Goal: Task Accomplishment & Management: Manage account settings

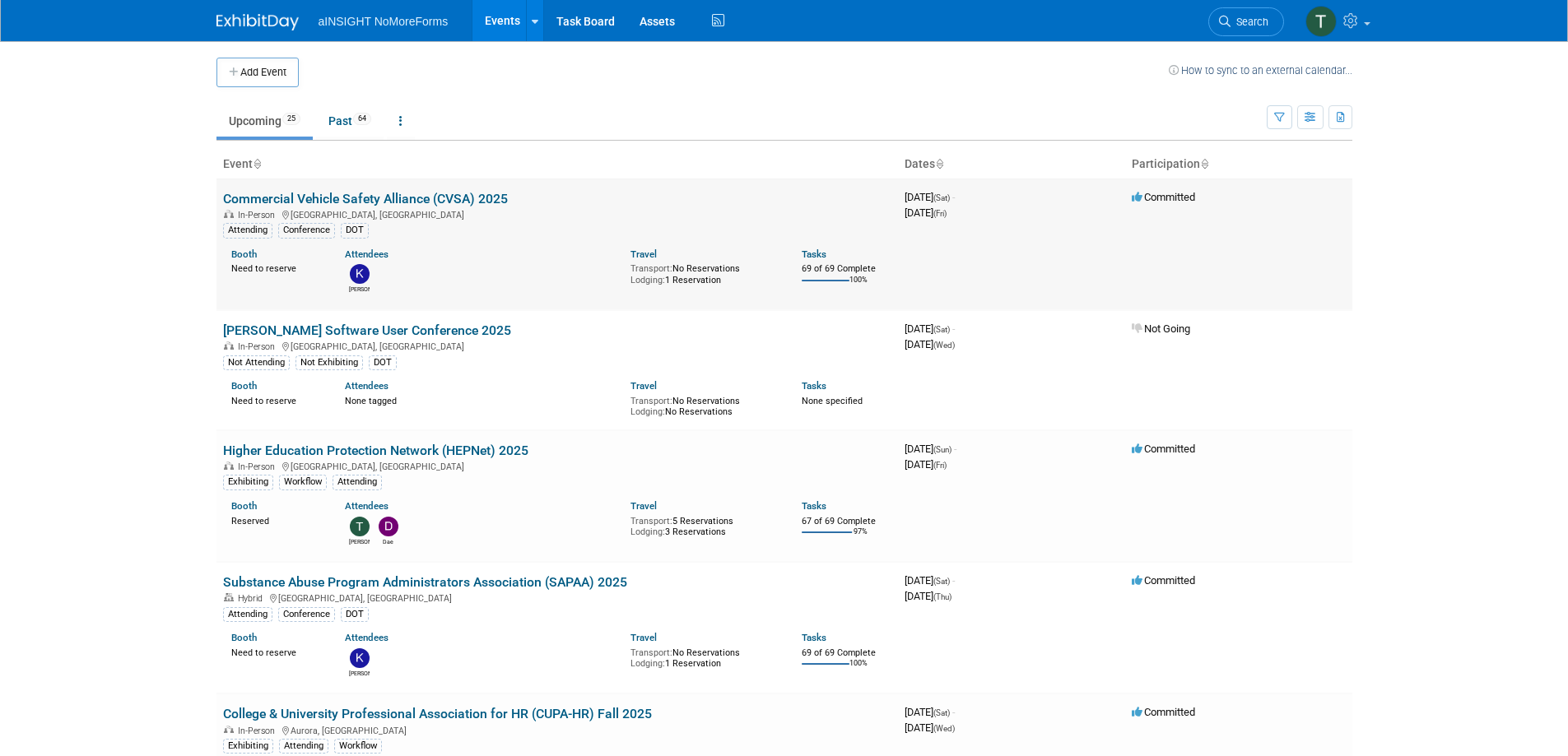
click at [477, 193] on link "Commercial Vehicle Safety Alliance (CVSA) 2025" at bounding box center [365, 199] width 284 height 15
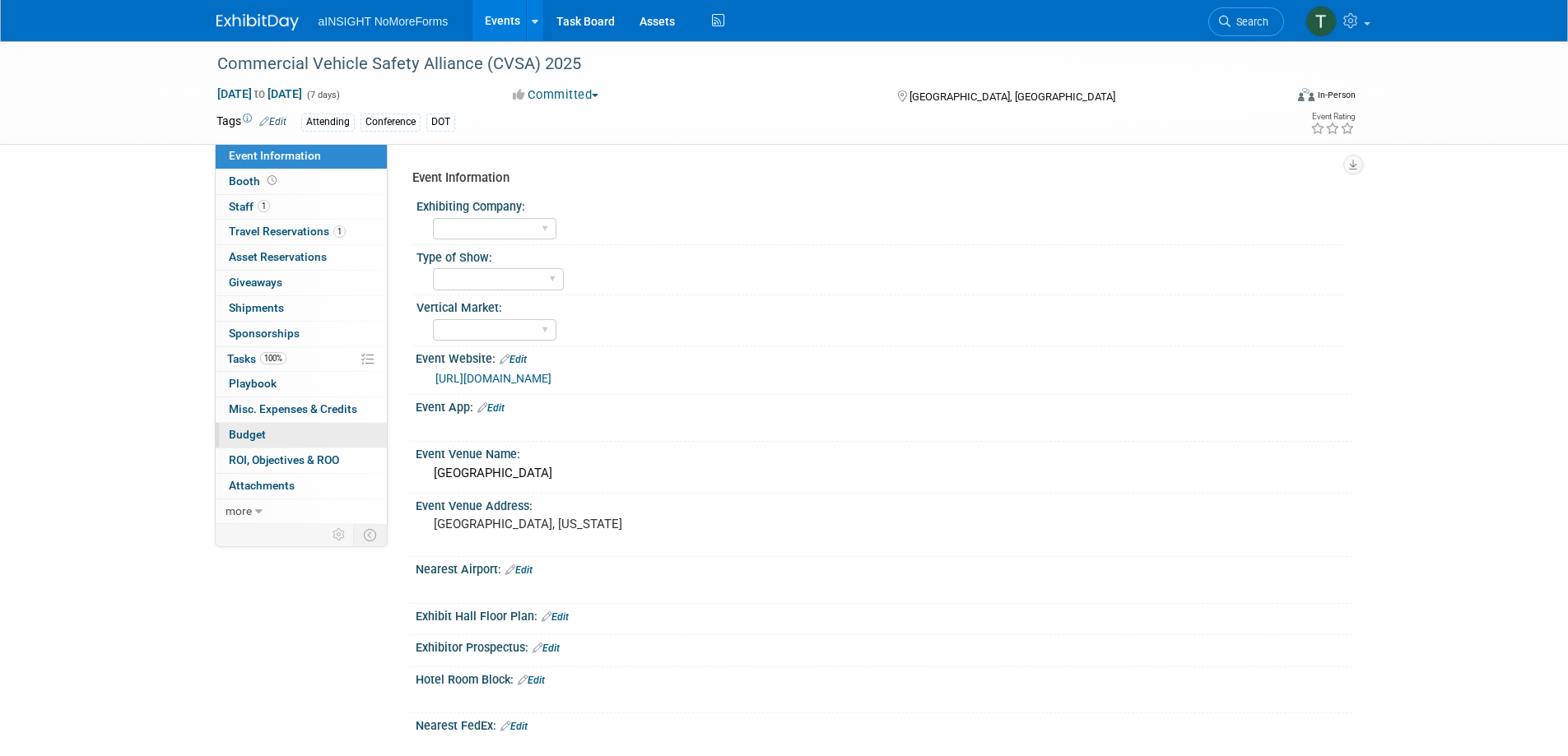
click at [249, 423] on link "Budget" at bounding box center [301, 434] width 171 height 25
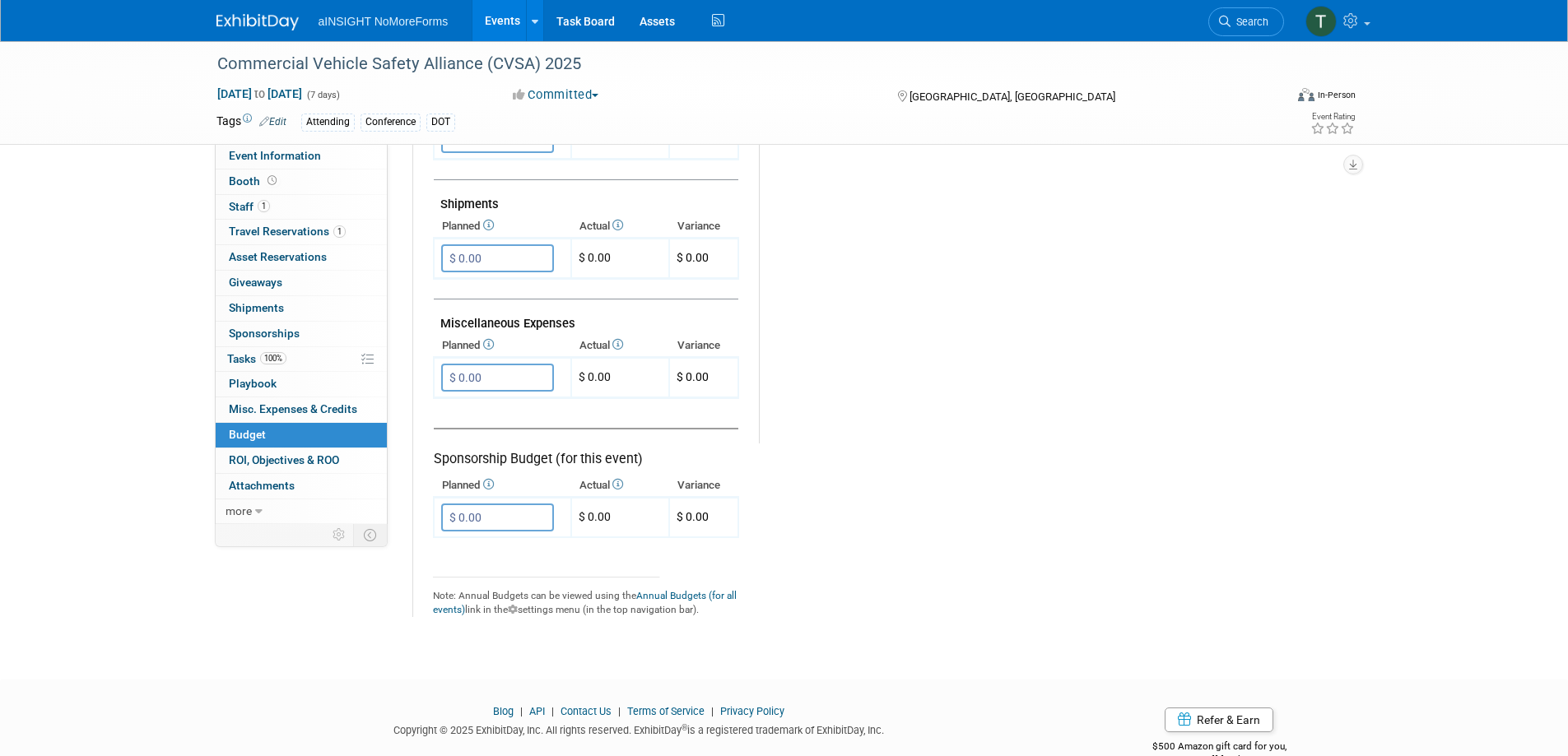
scroll to position [904, 0]
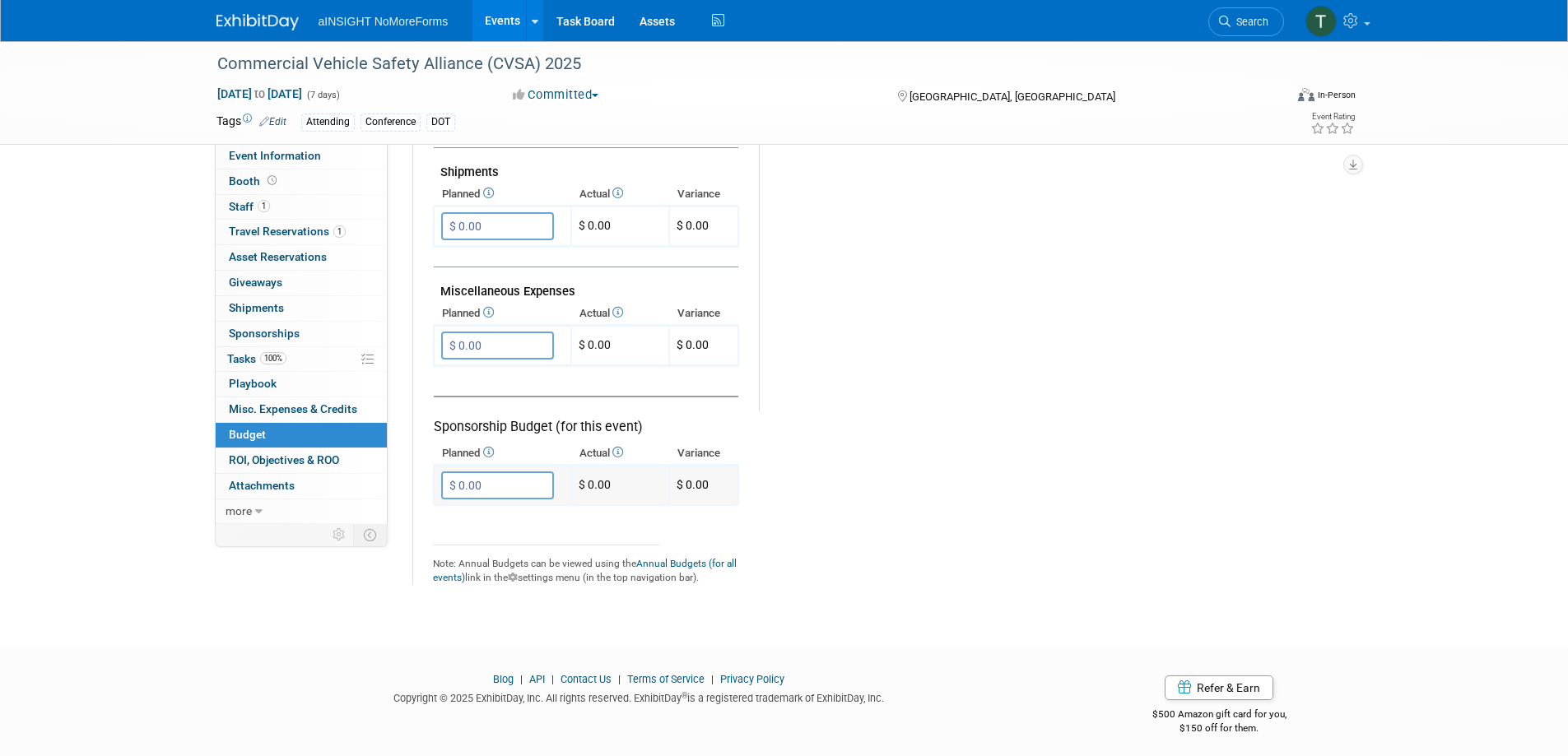
click at [525, 484] on input "$ 0.00" at bounding box center [497, 484] width 113 height 28
click at [334, 327] on link "0 Sponsorships 0" at bounding box center [301, 333] width 171 height 25
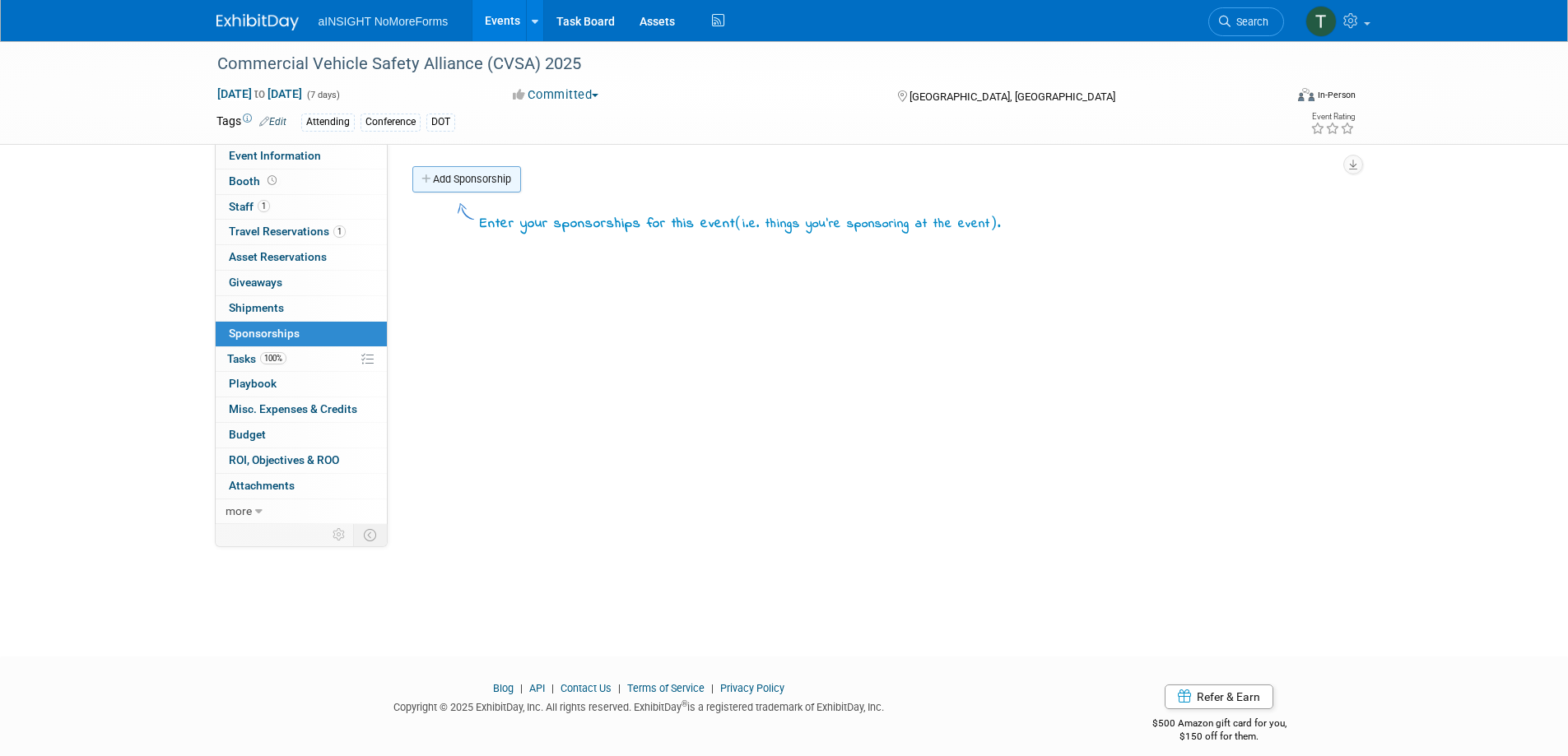
click at [492, 182] on link "Add Sponsorship" at bounding box center [467, 179] width 109 height 26
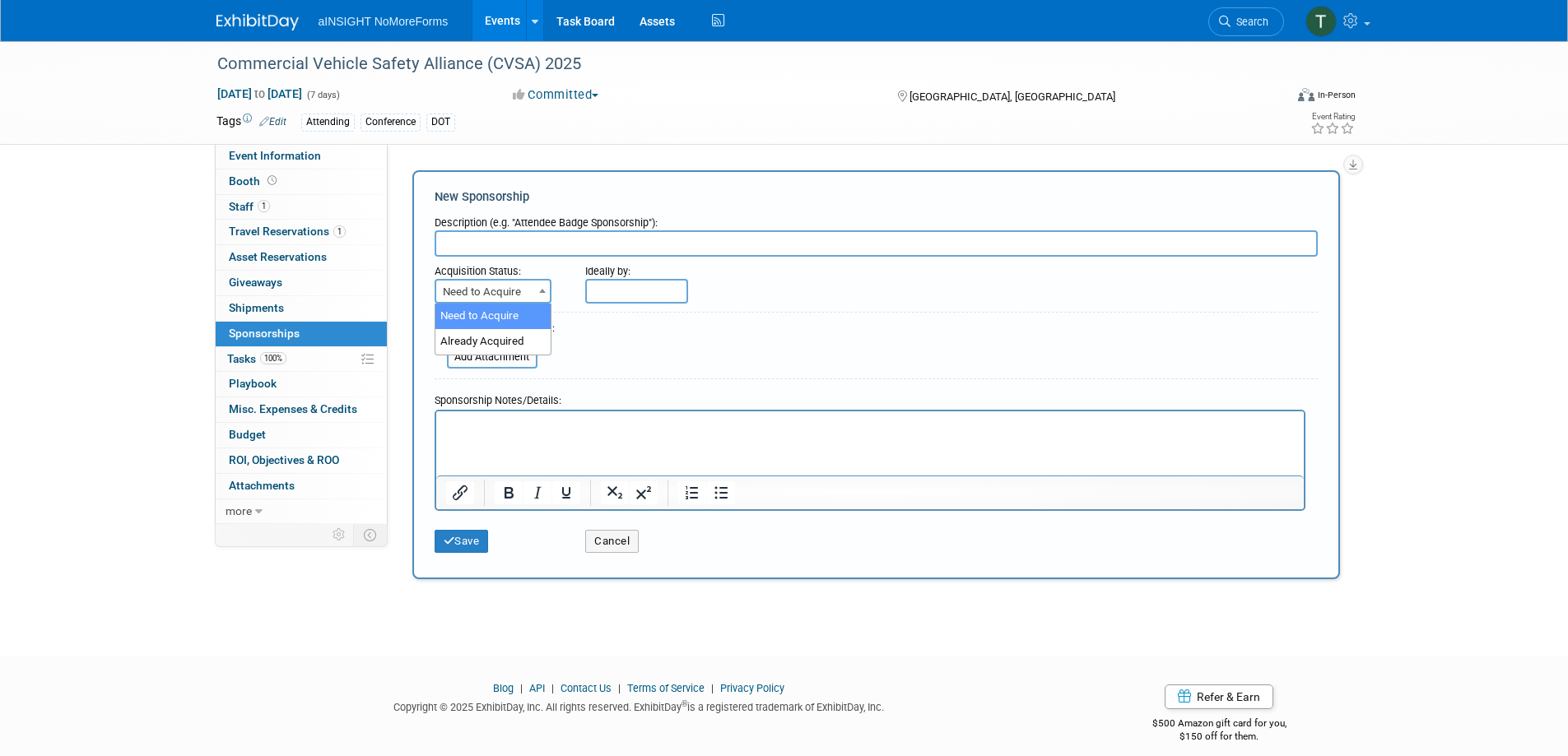
click at [520, 294] on span "Need to Acquire" at bounding box center [493, 292] width 114 height 23
click at [510, 290] on span "Need to Acquire" at bounding box center [493, 292] width 114 height 23
select select "2"
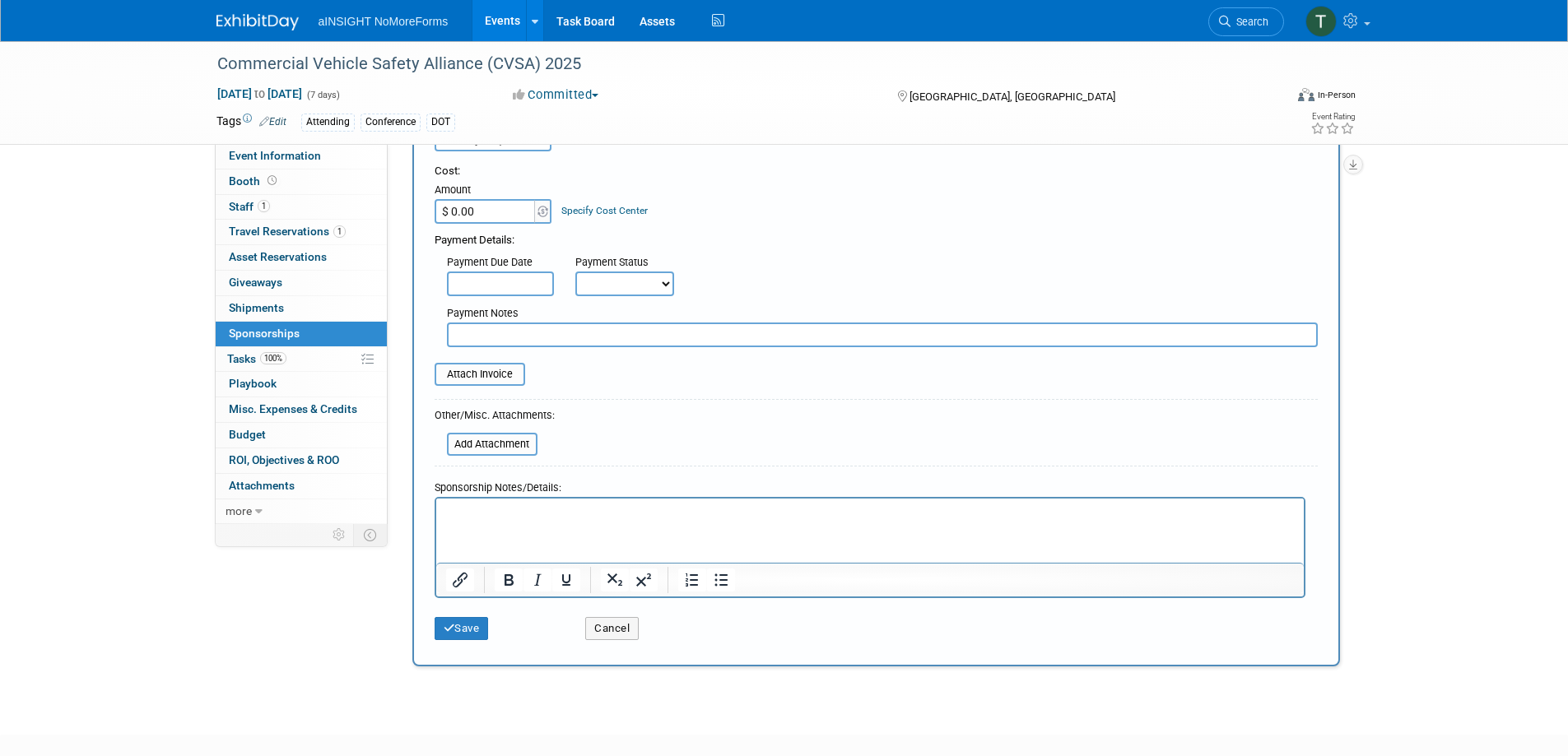
scroll to position [82, 0]
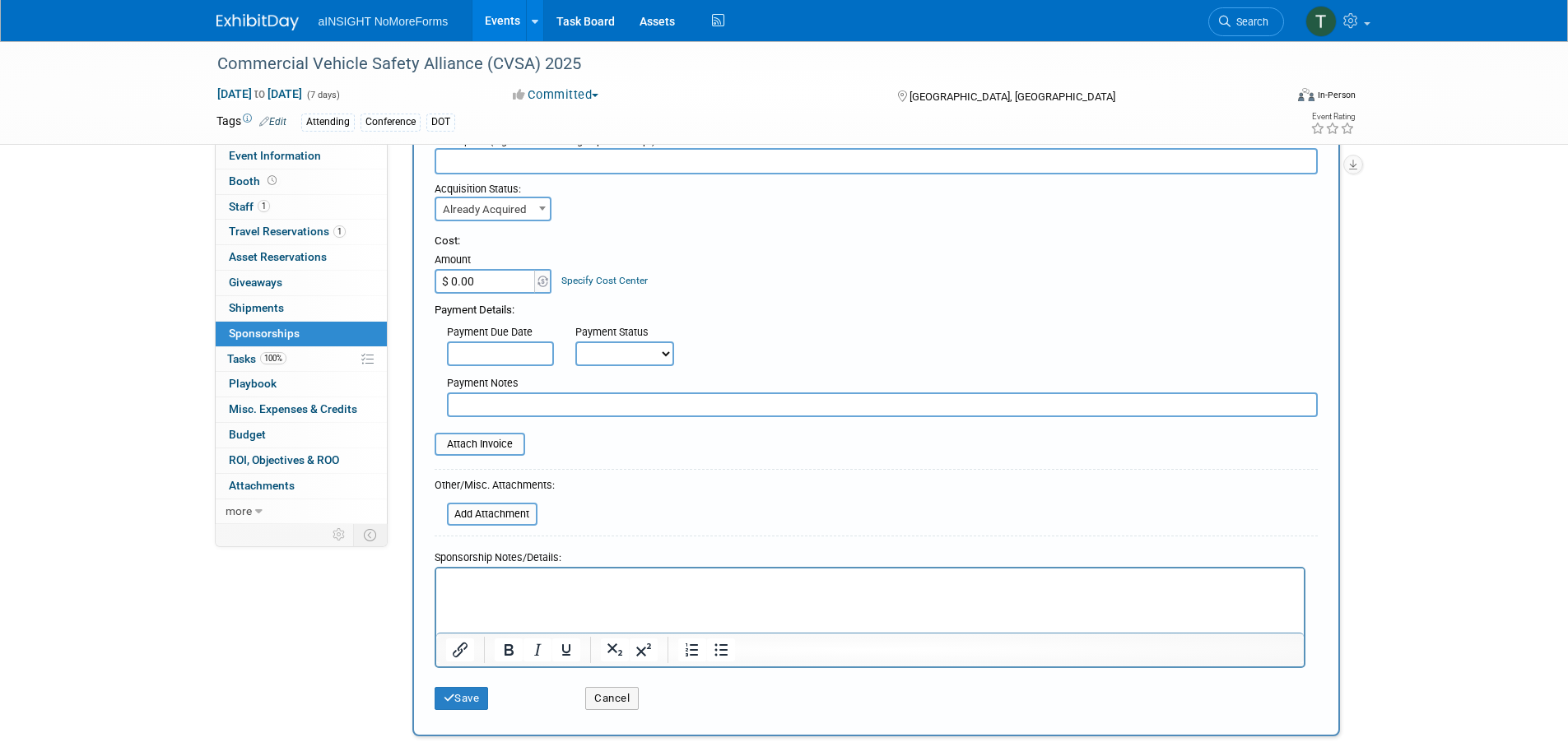
click at [718, 106] on div "Sep 20, 2025 to Sep 26, 2025 (7 days) Sep 20, 2025 to Sep 26, 2025 Committed Co…" at bounding box center [786, 98] width 1165 height 25
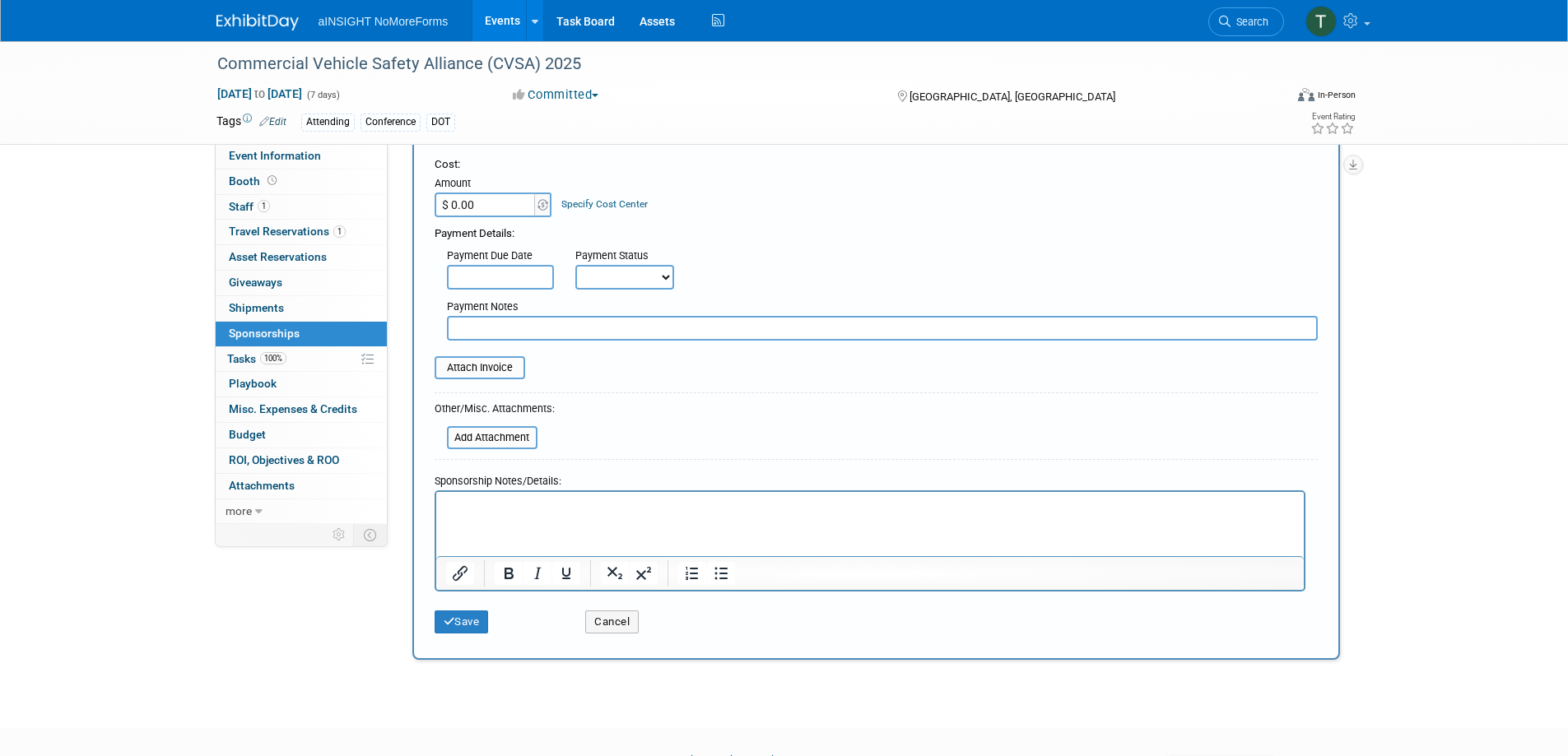
scroll to position [247, 0]
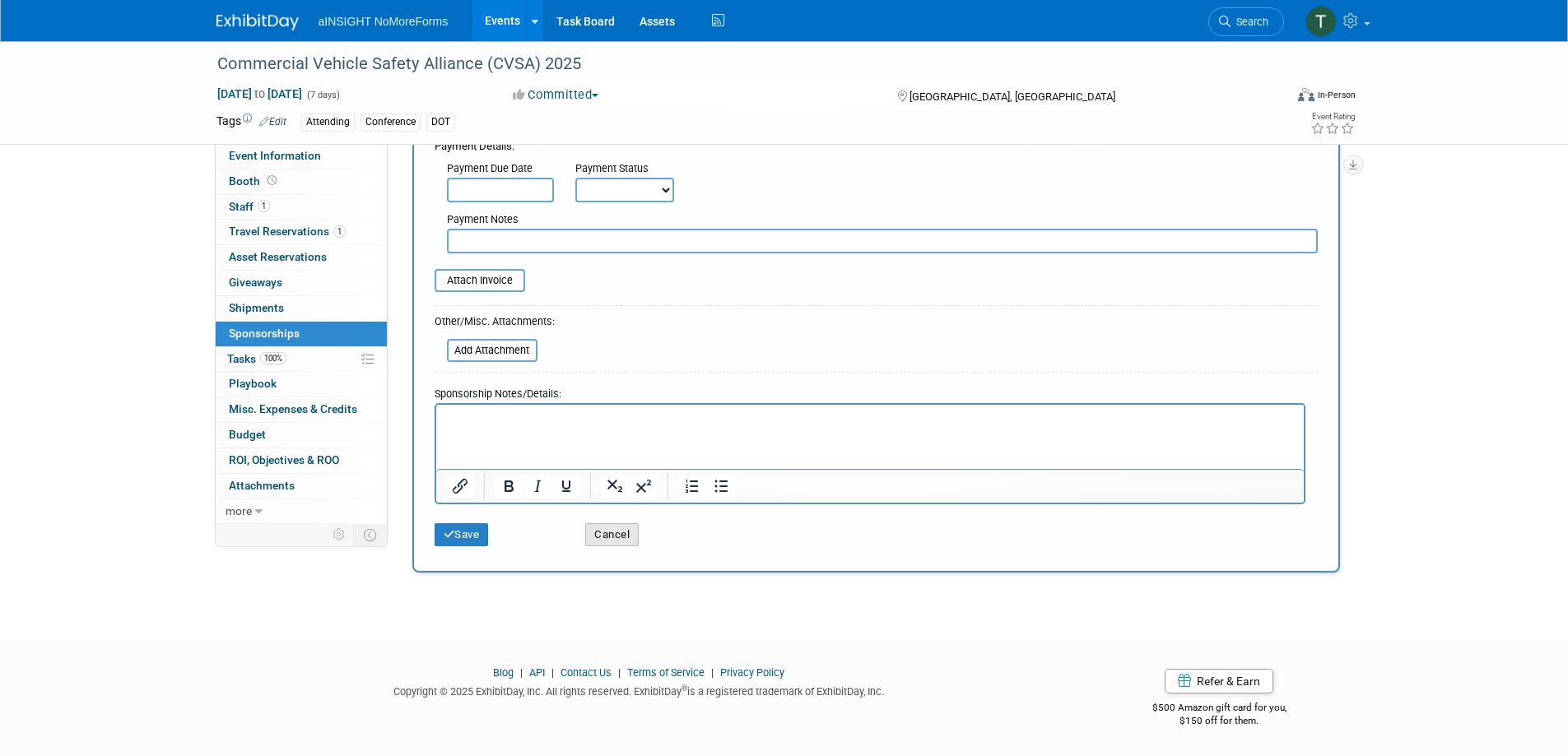
click at [605, 529] on button "Cancel" at bounding box center [611, 535] width 53 height 23
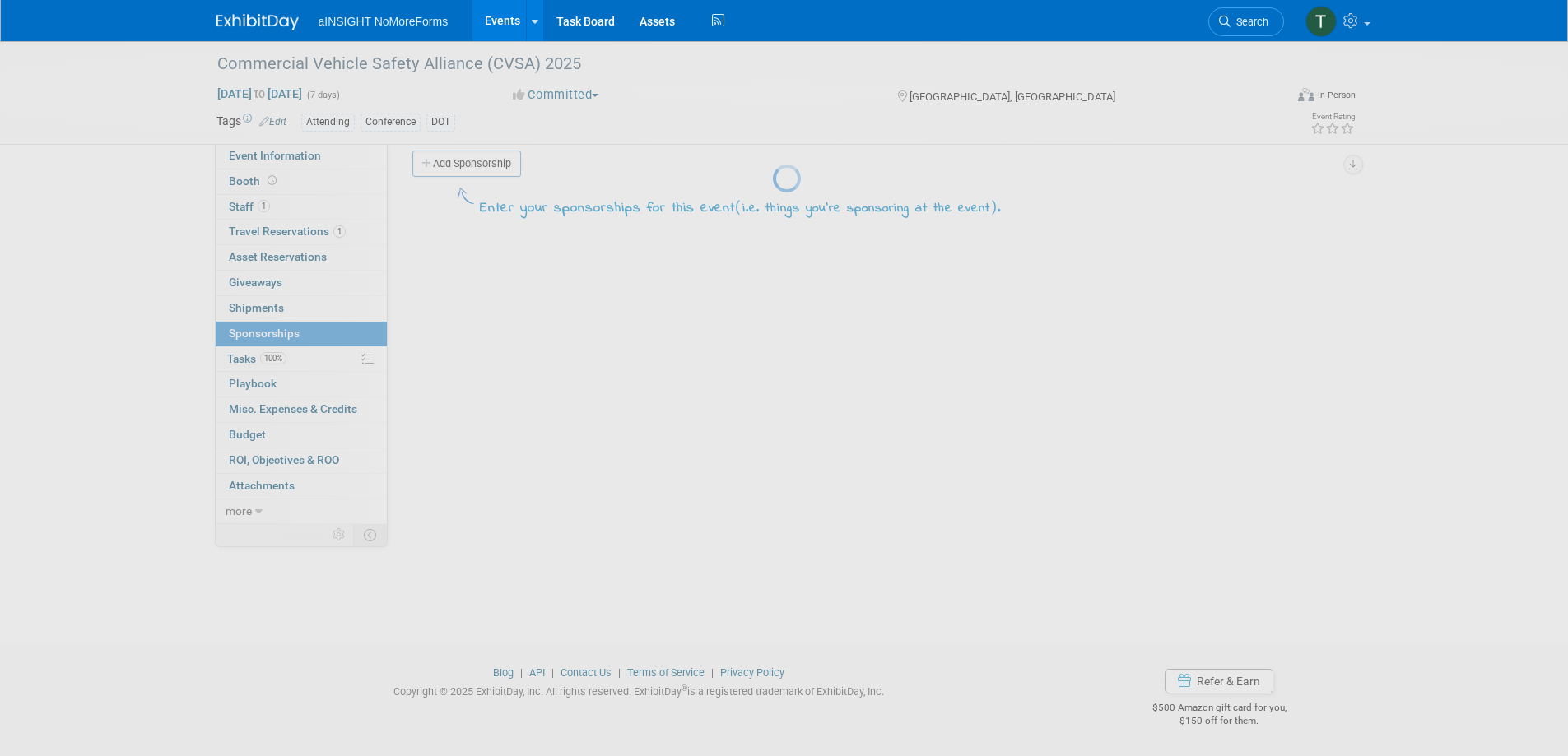
scroll to position [0, 0]
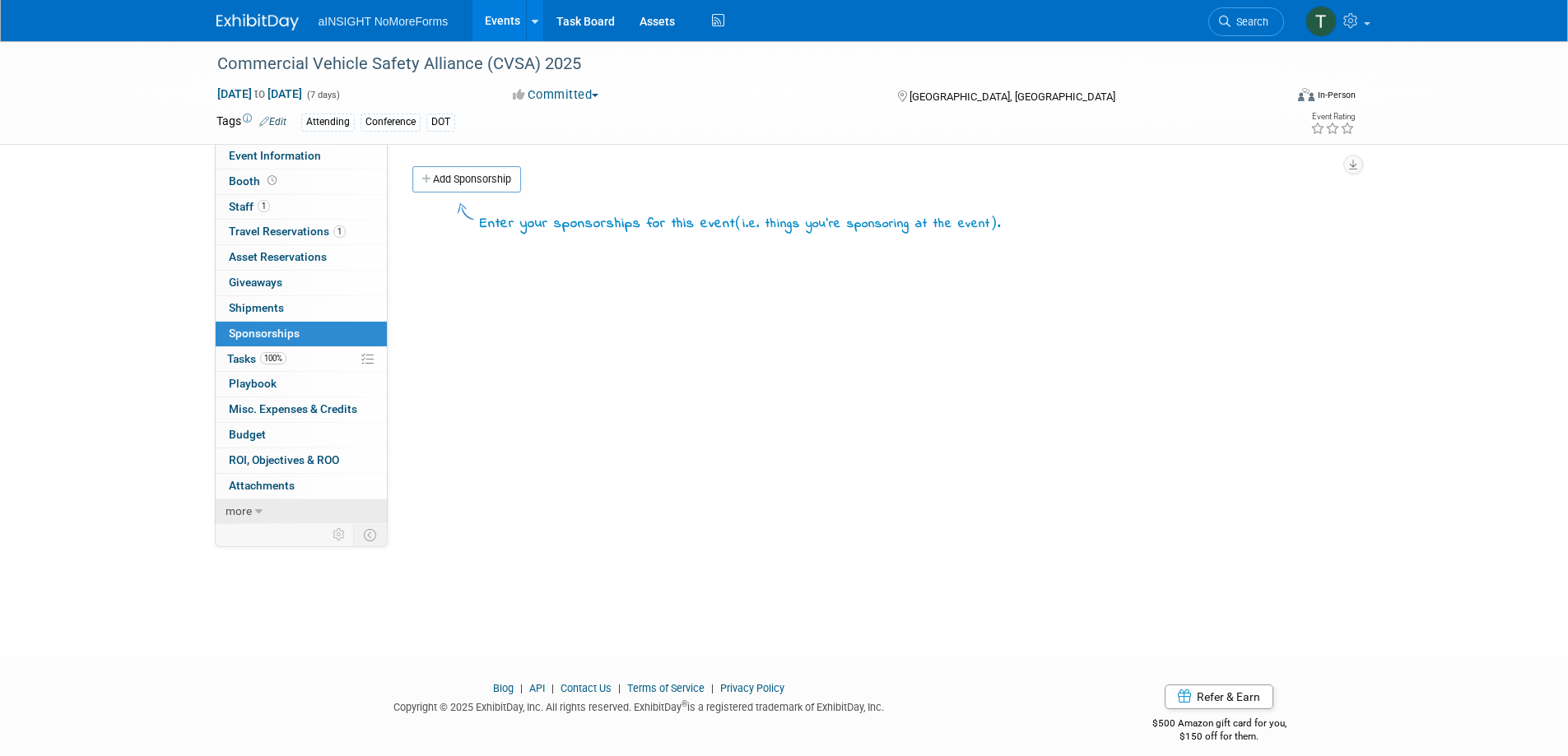
click at [254, 504] on link "more" at bounding box center [301, 511] width 171 height 25
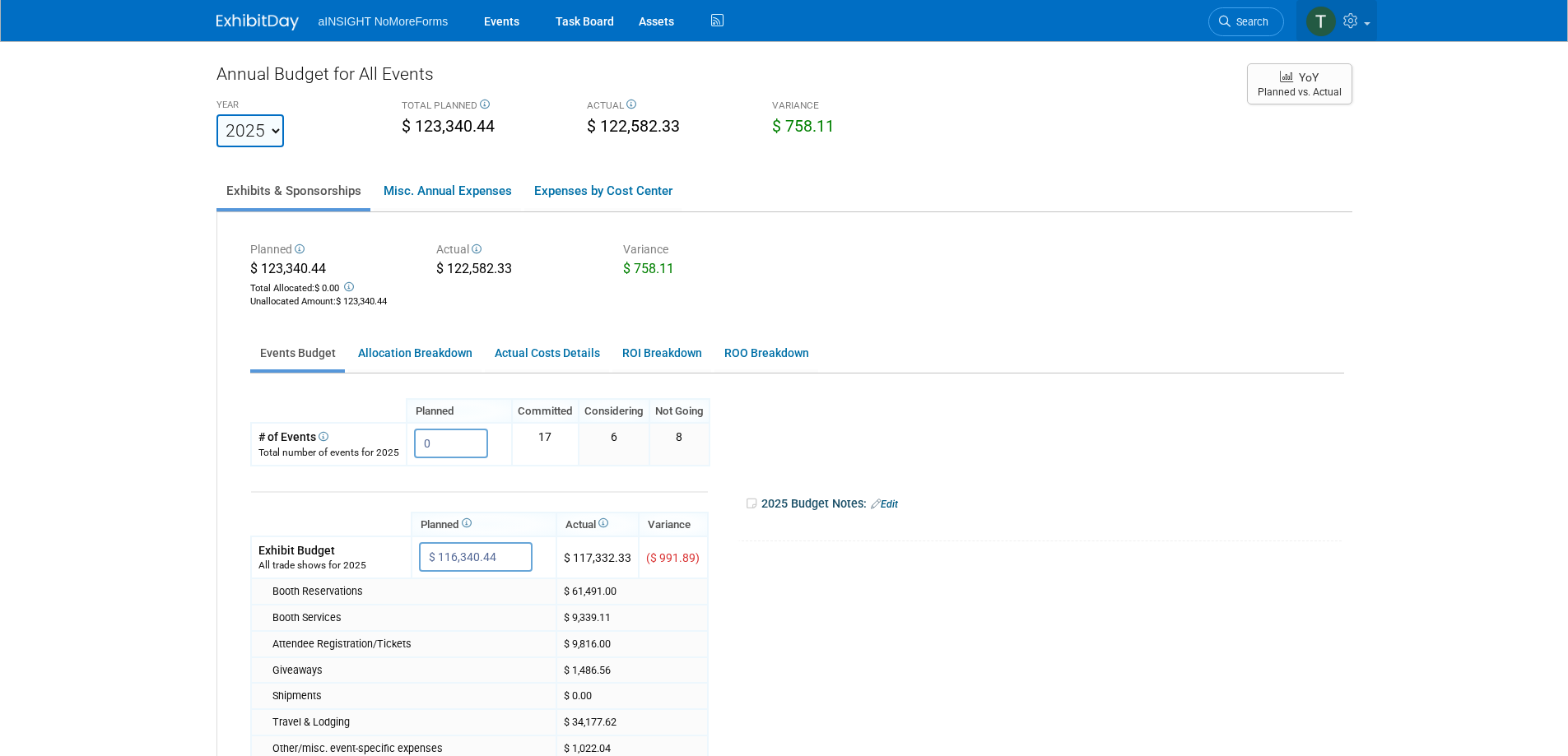
click at [1350, 18] on icon at bounding box center [1352, 20] width 19 height 14
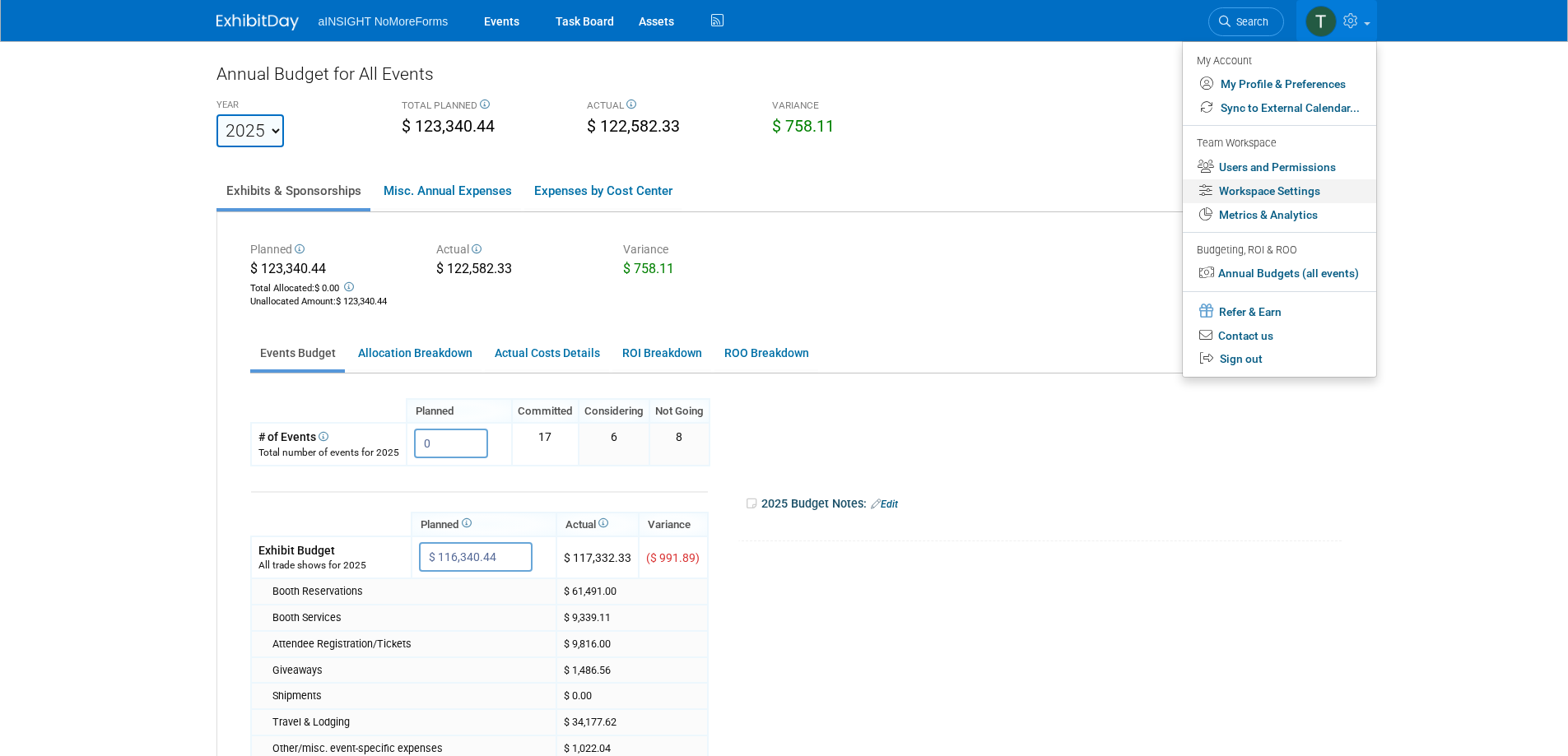
click at [1316, 191] on link "Workspace Settings" at bounding box center [1279, 191] width 194 height 24
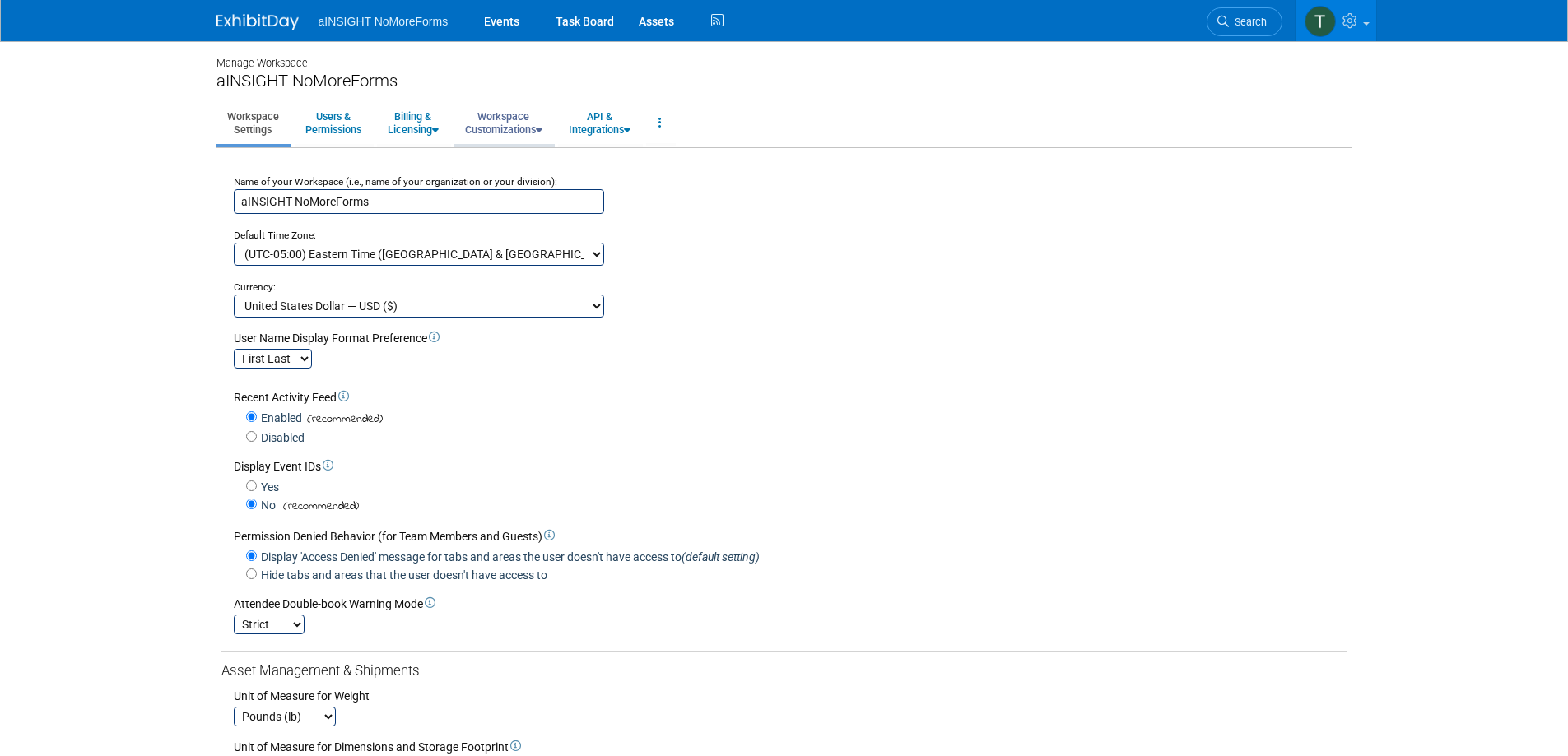
click at [486, 128] on link "Workspace Customizations" at bounding box center [503, 123] width 98 height 41
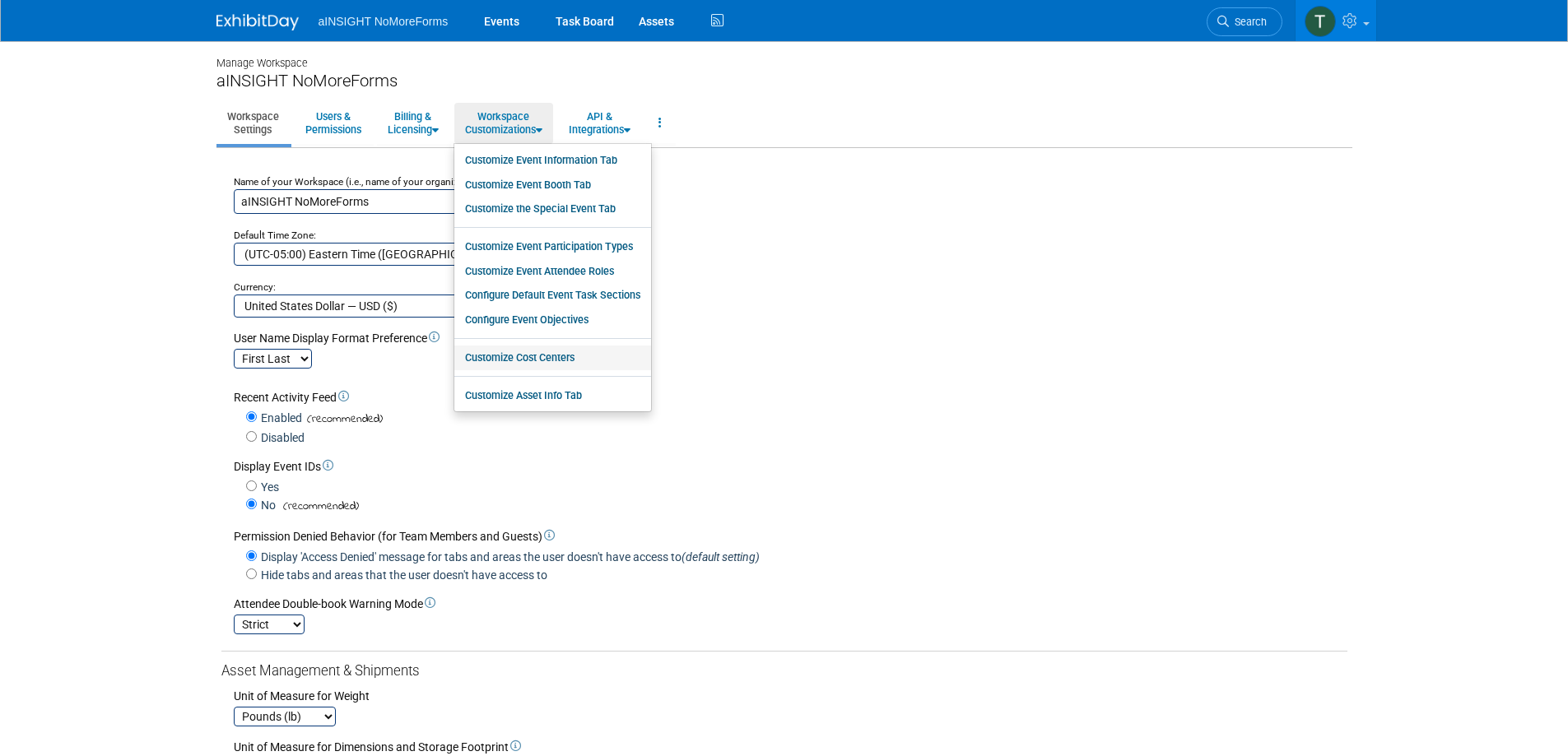
click at [617, 359] on link "Customize Cost Centers" at bounding box center [553, 357] width 197 height 25
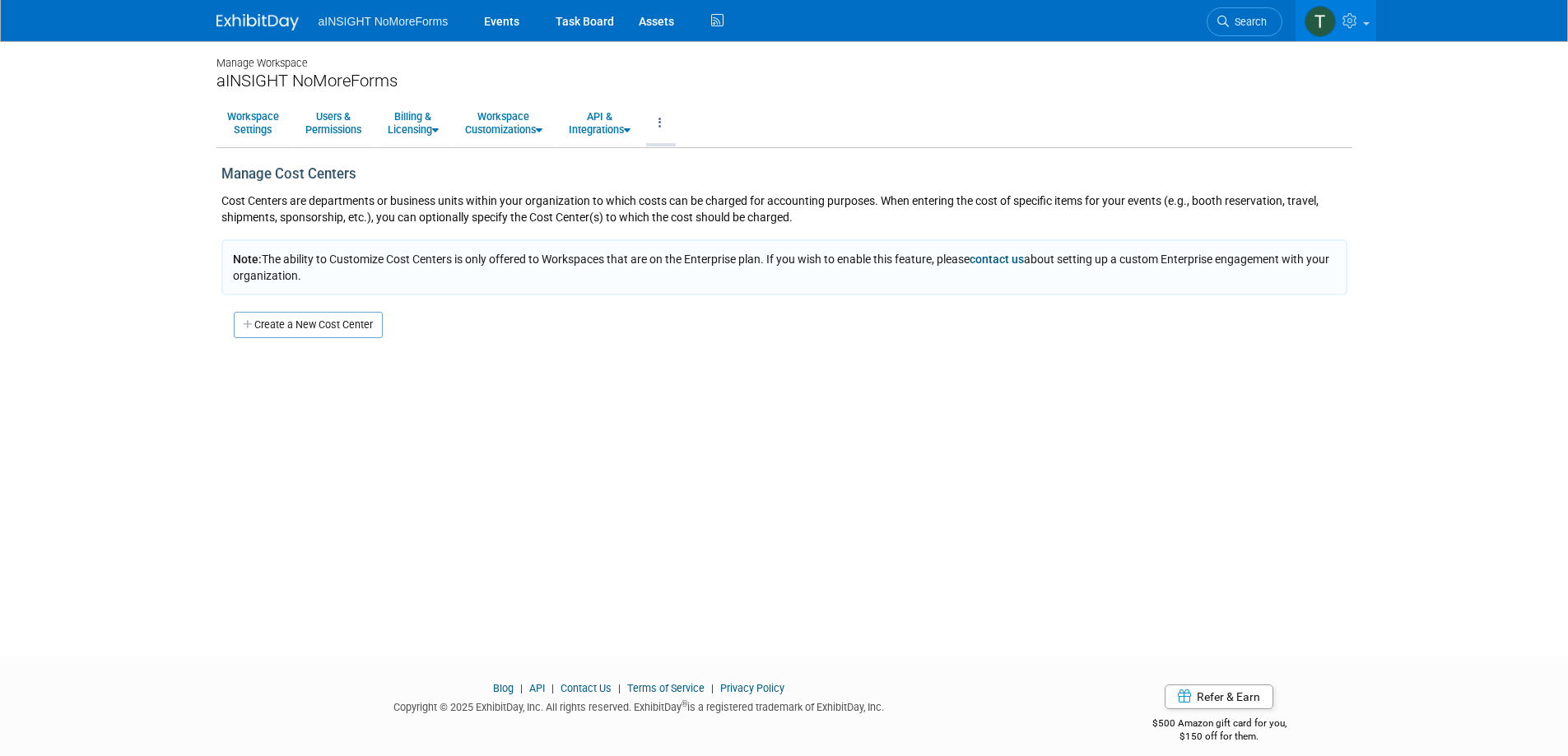
click at [674, 121] on link at bounding box center [660, 123] width 28 height 41
click at [273, 126] on link "Workspace Settings" at bounding box center [253, 123] width 73 height 41
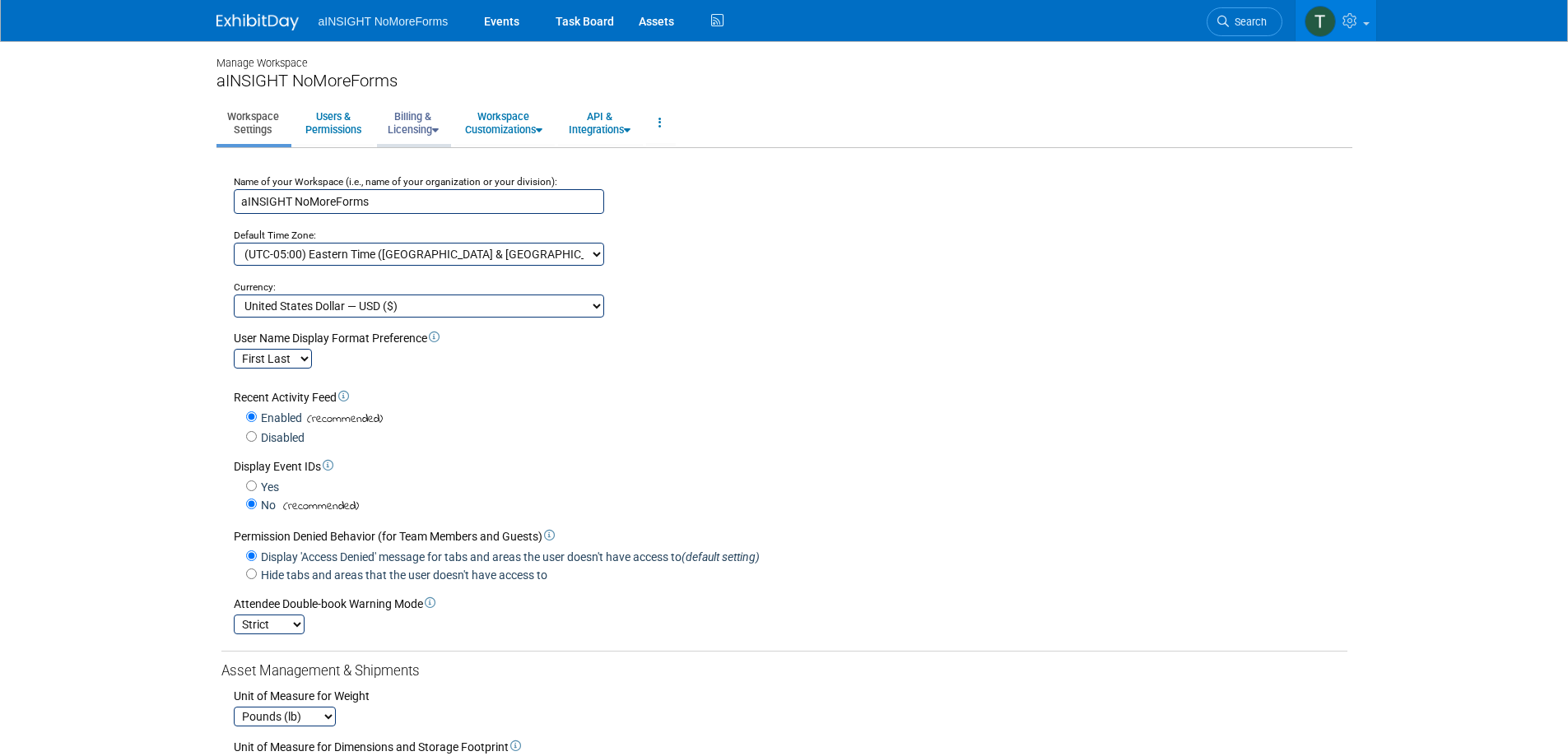
click at [428, 134] on link "Billing & Licensing" at bounding box center [413, 123] width 72 height 41
click at [531, 132] on link "Workspace Customizations" at bounding box center [503, 123] width 98 height 41
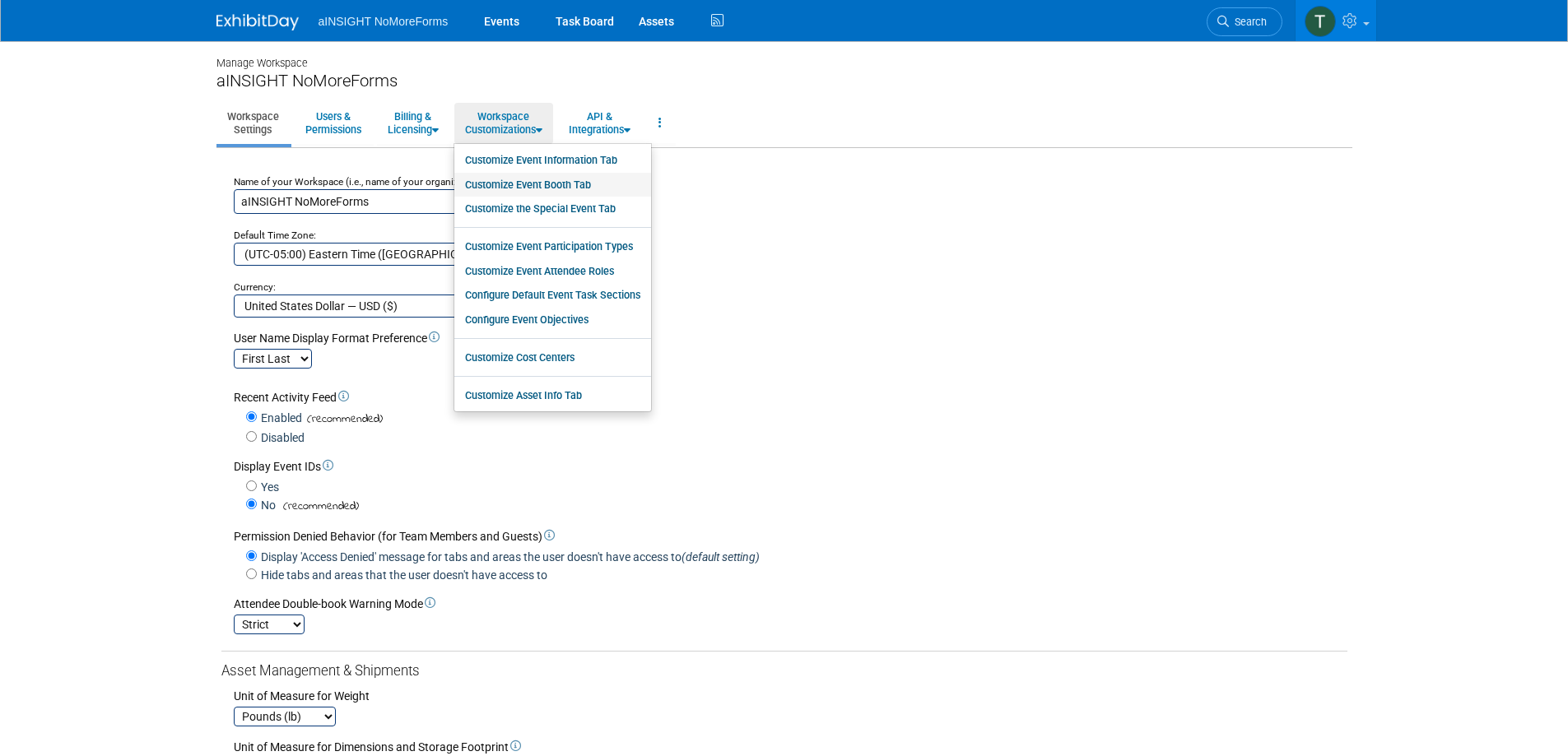
click at [536, 185] on link "Customize Event Booth Tab" at bounding box center [553, 185] width 197 height 25
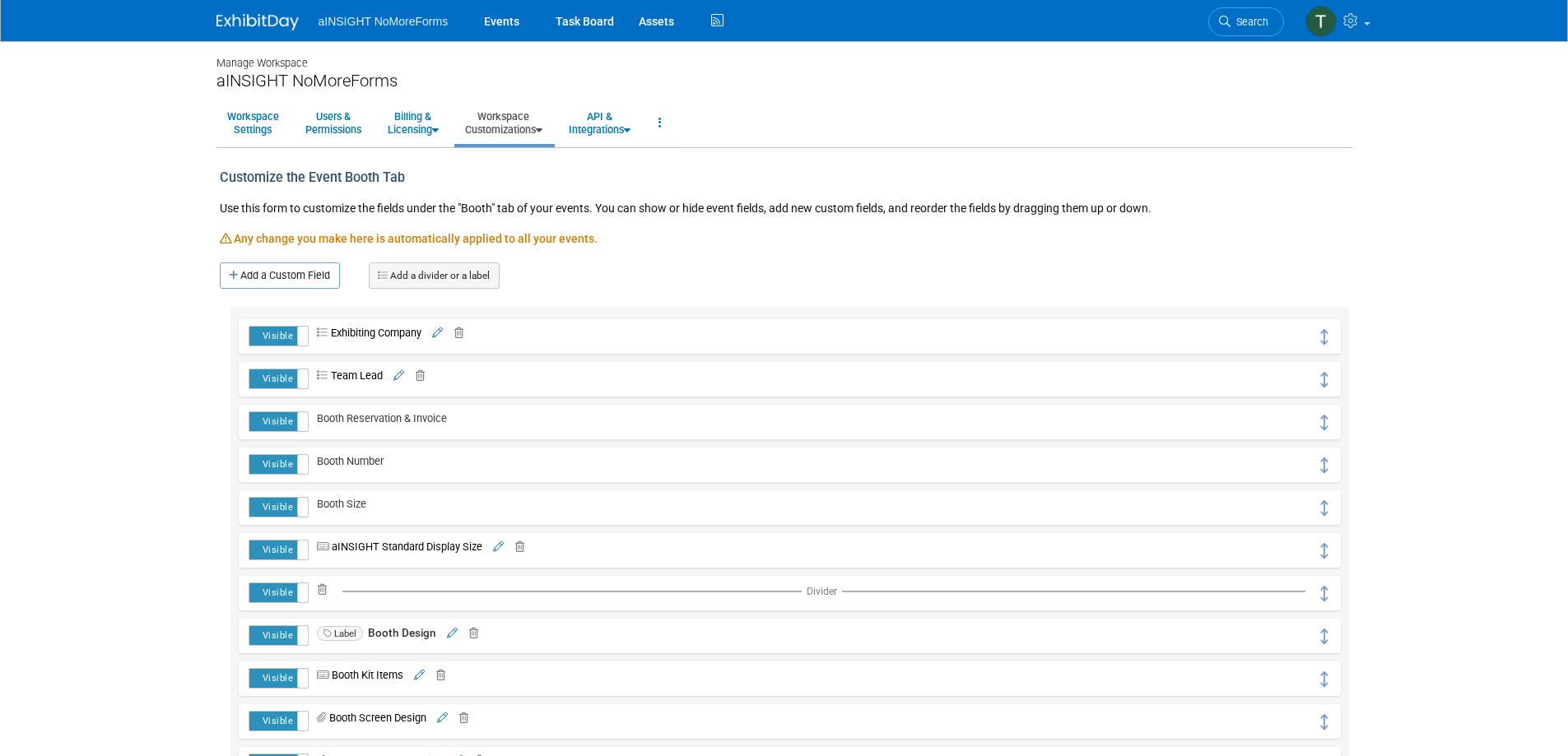
click at [541, 125] on link "Workspace Customizations" at bounding box center [503, 123] width 98 height 41
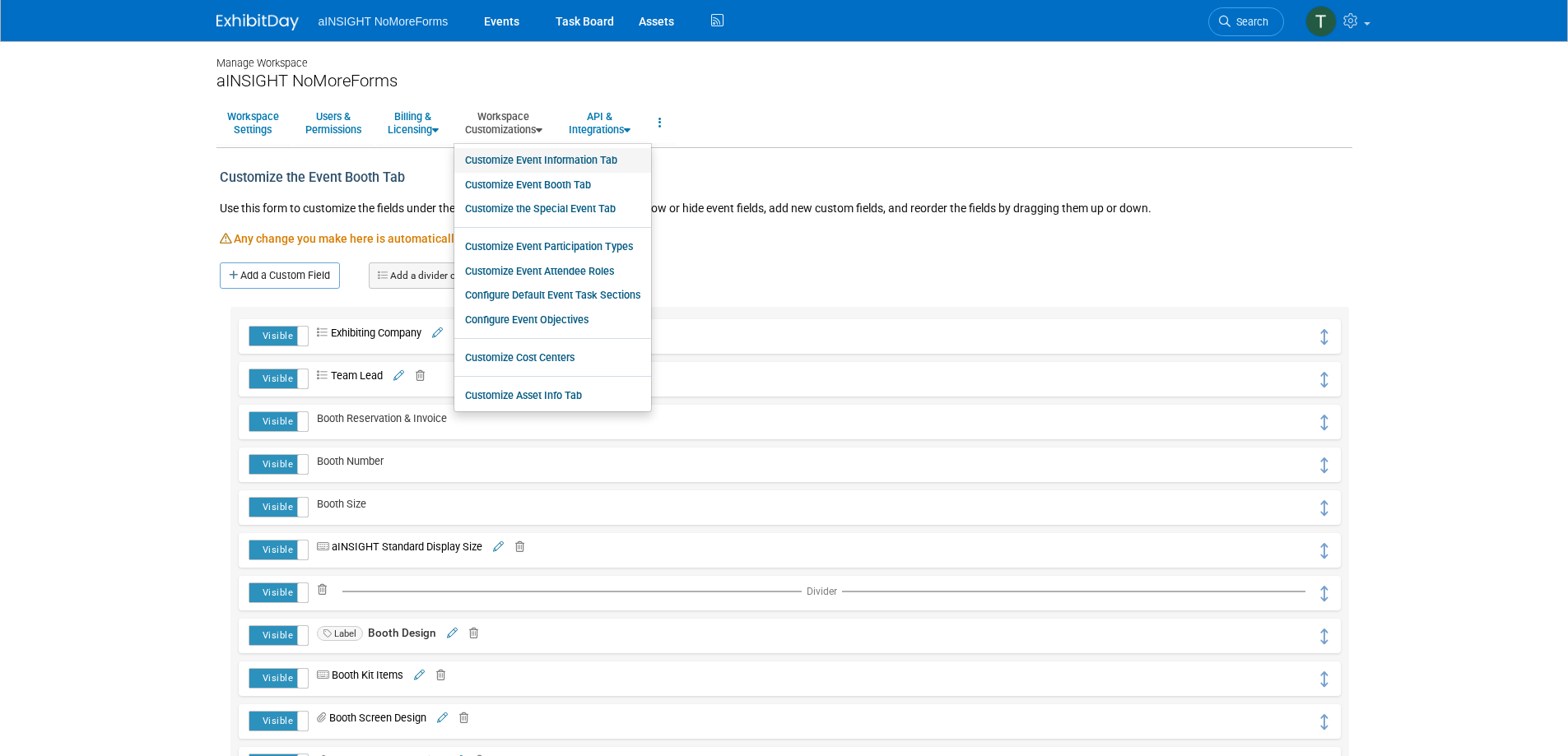
click at [544, 154] on link "Customize Event Information Tab" at bounding box center [553, 160] width 197 height 25
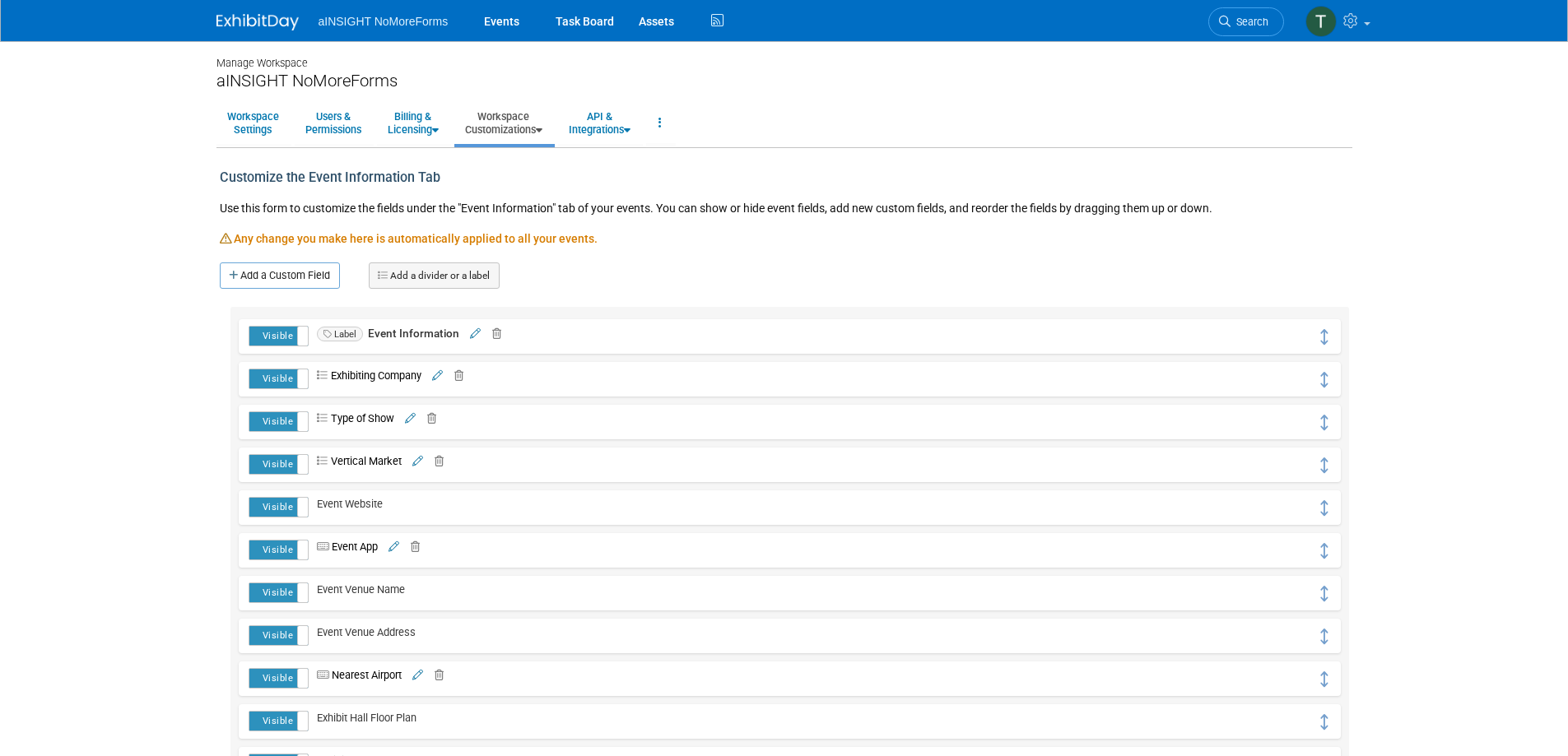
click at [499, 121] on link "Workspace Customizations" at bounding box center [503, 123] width 98 height 41
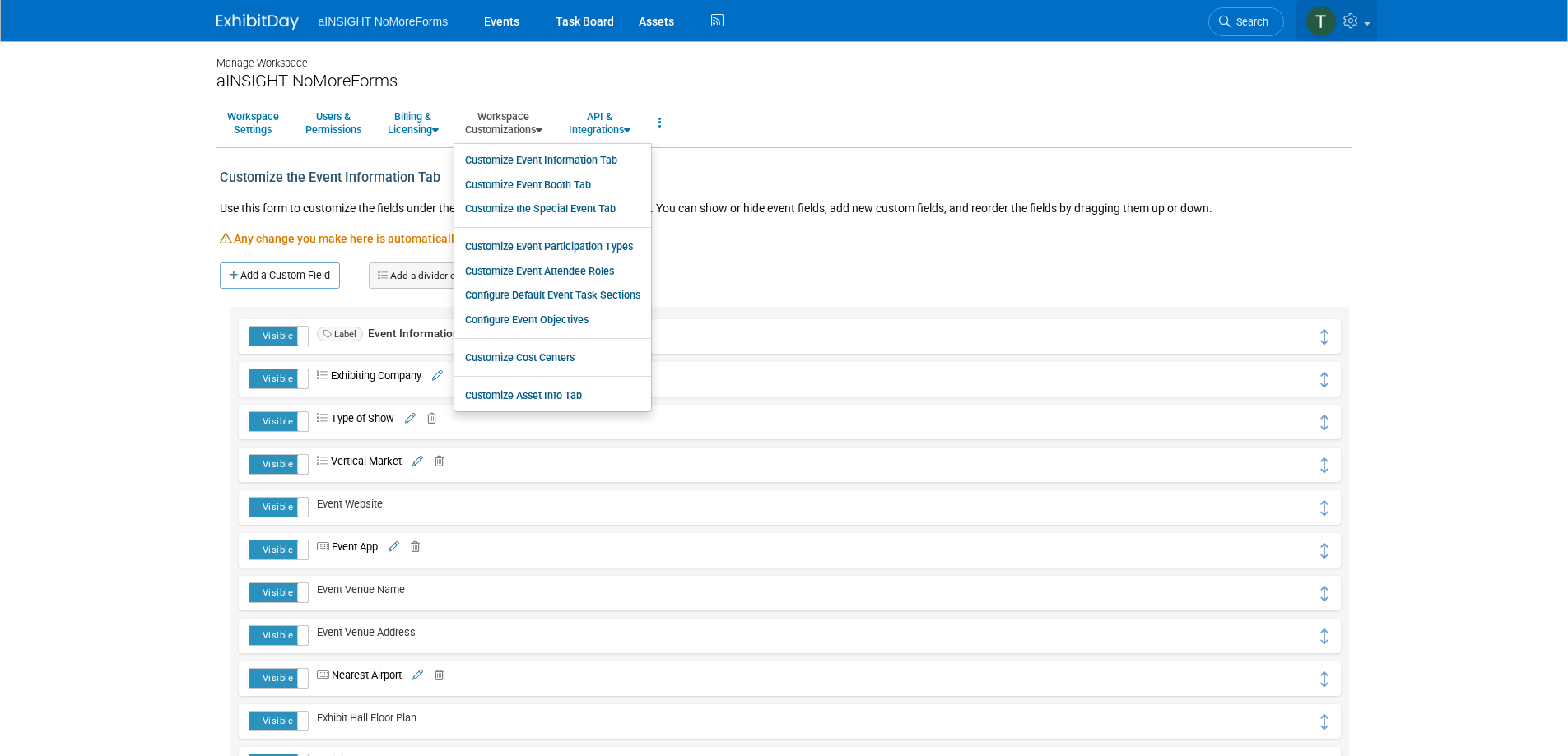
click at [1346, 21] on icon at bounding box center [1352, 20] width 19 height 14
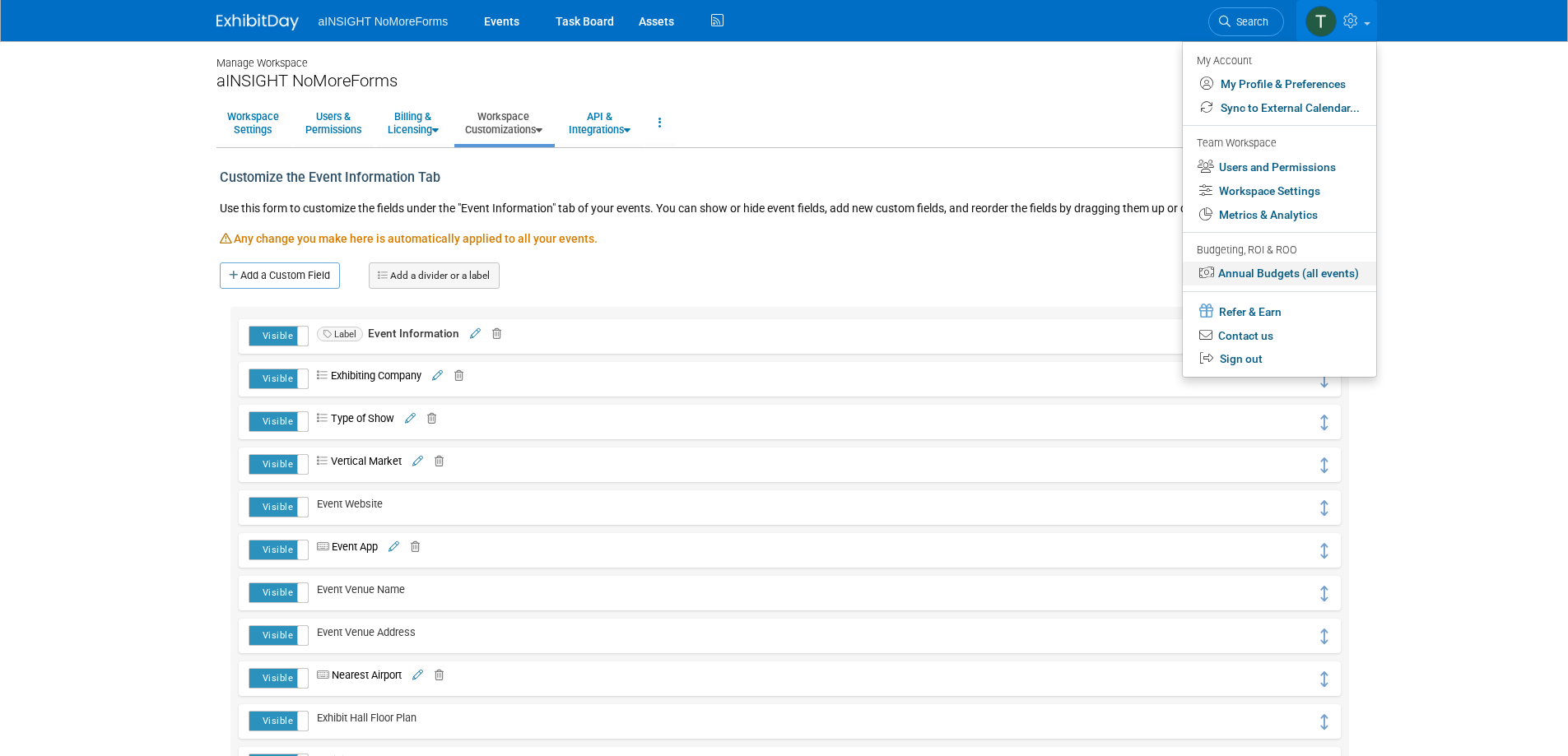
click at [1295, 267] on link "Annual Budgets (all events)" at bounding box center [1279, 273] width 194 height 24
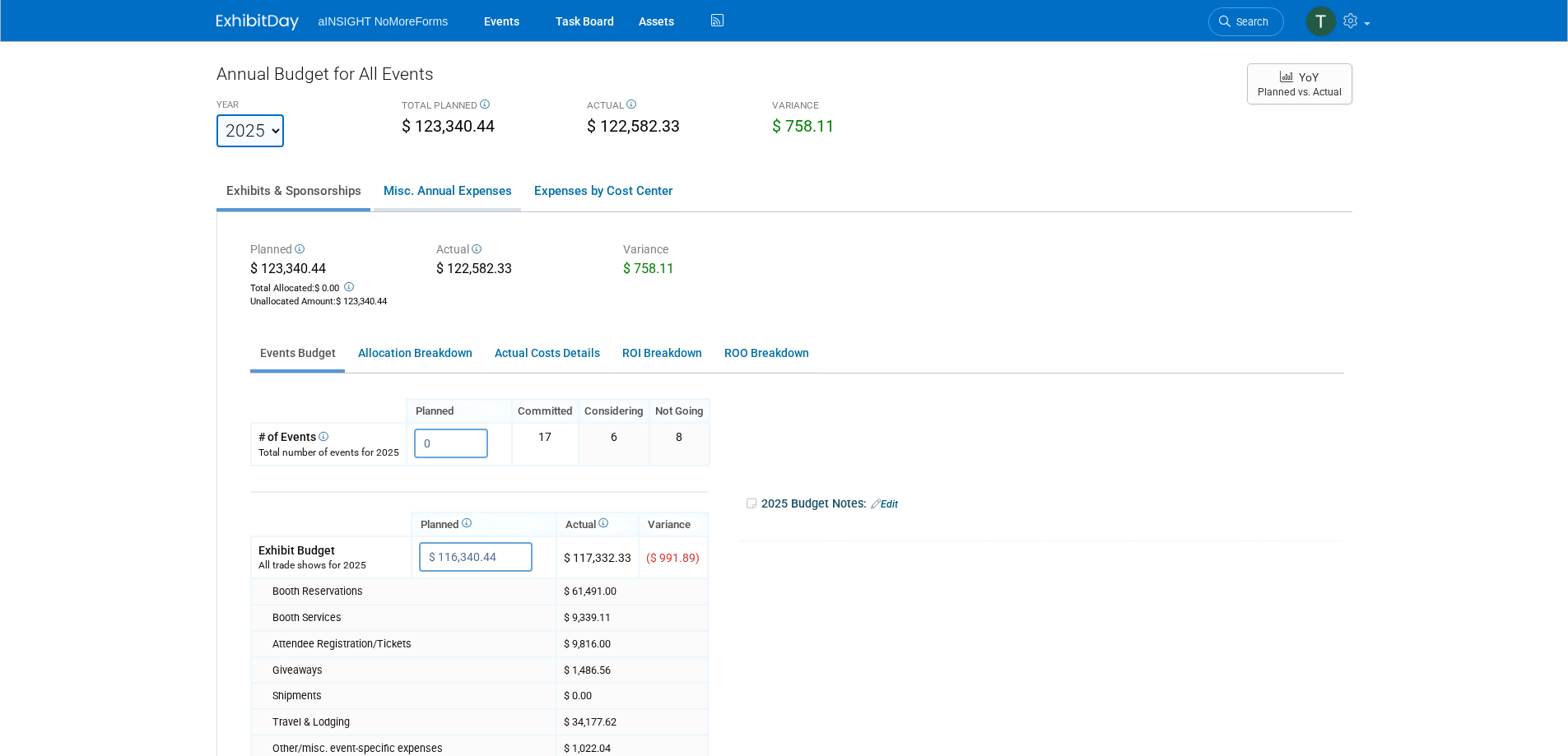
click at [470, 187] on link "Misc. Annual Expenses" at bounding box center [447, 191] width 148 height 35
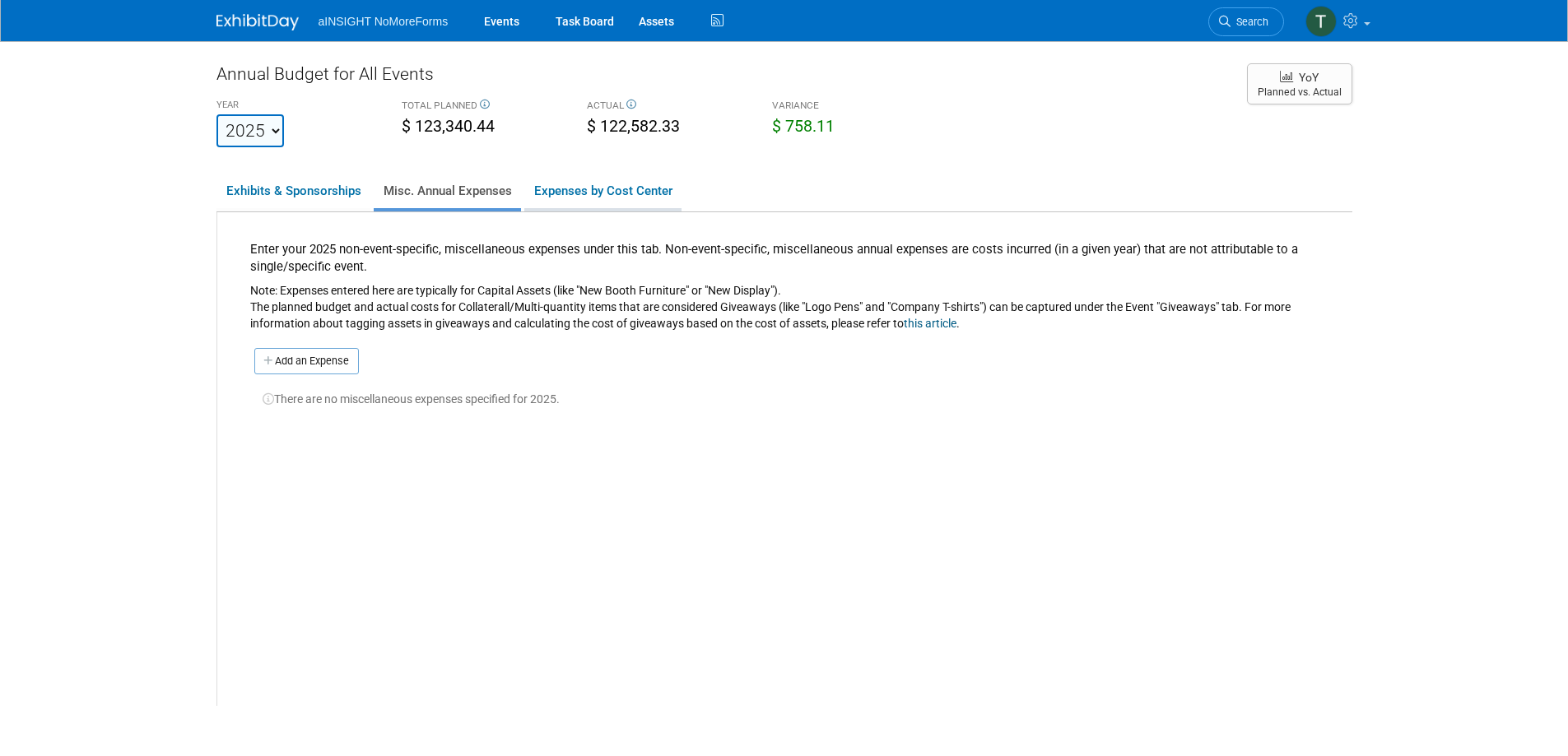
click at [562, 189] on link "Expenses by Cost Center" at bounding box center [603, 191] width 157 height 35
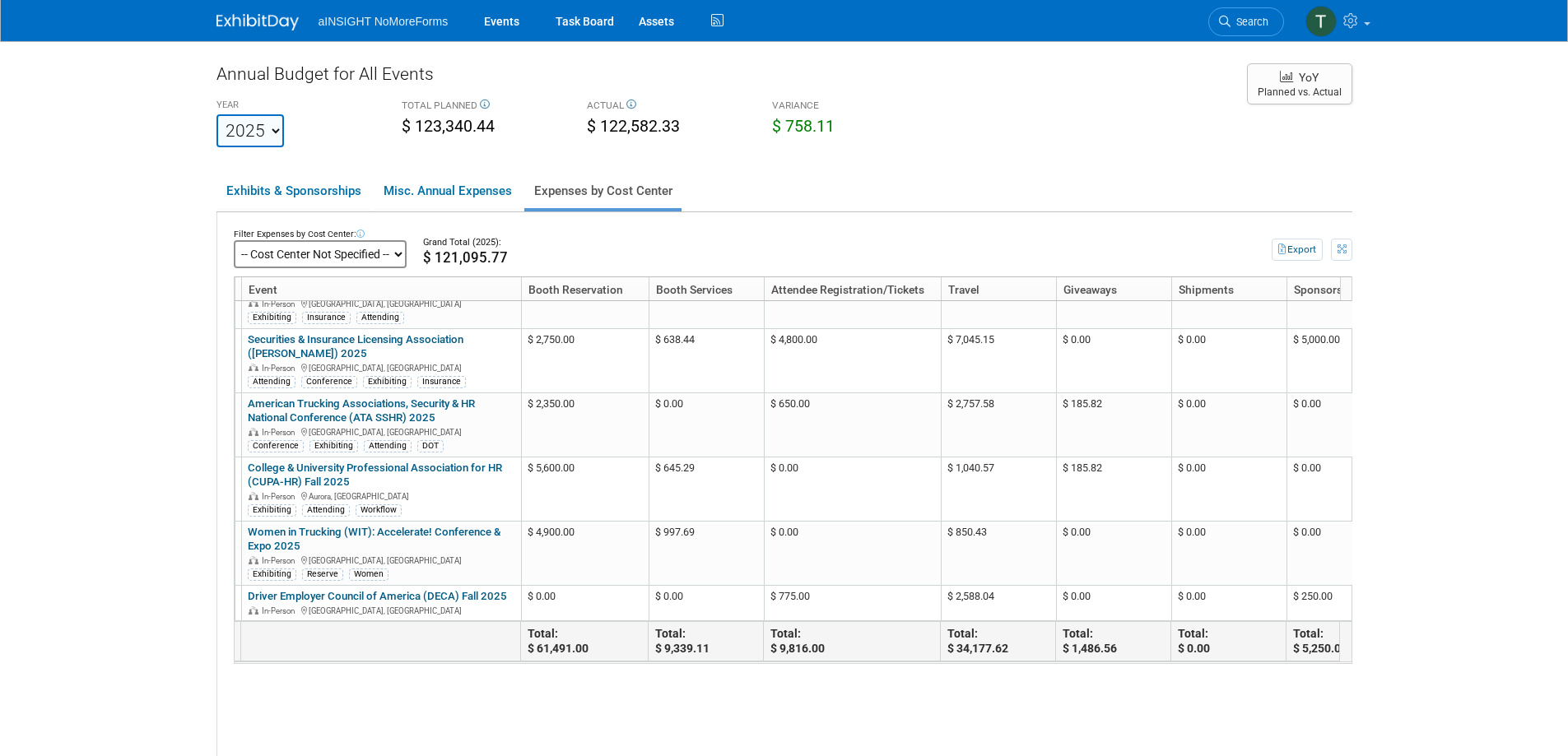
scroll to position [533, 162]
